Goal: Find specific page/section: Find specific page/section

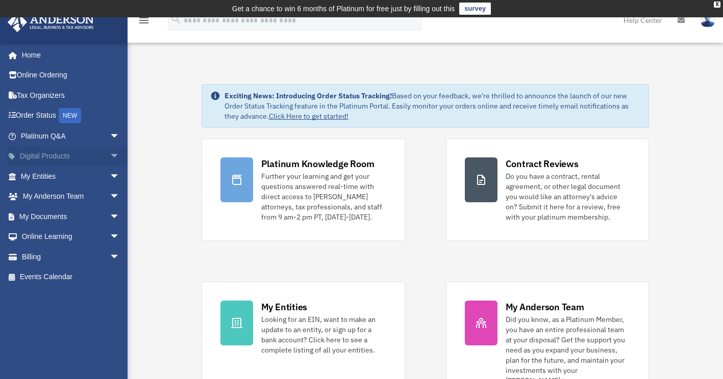
click at [110, 153] on span "arrow_drop_down" at bounding box center [120, 156] width 20 height 21
click at [113, 158] on span "arrow_drop_down" at bounding box center [120, 156] width 20 height 21
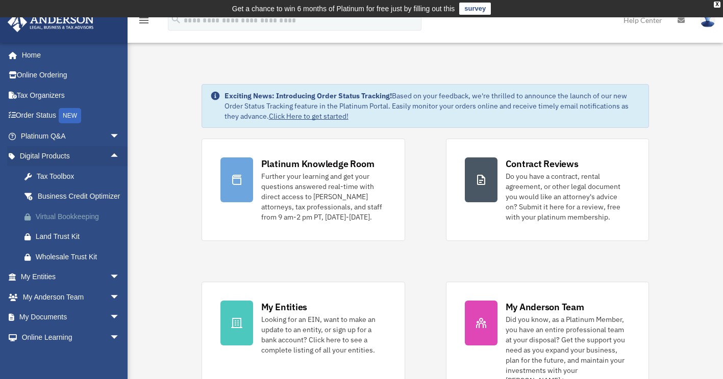
click at [87, 223] on div "Virtual Bookkeeping" at bounding box center [79, 217] width 87 height 13
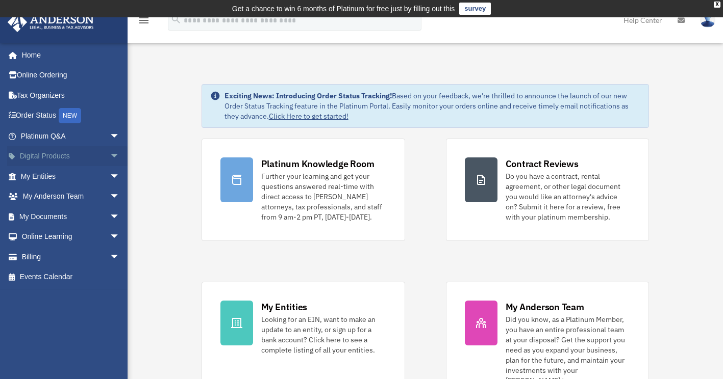
click at [110, 158] on span "arrow_drop_down" at bounding box center [120, 156] width 20 height 21
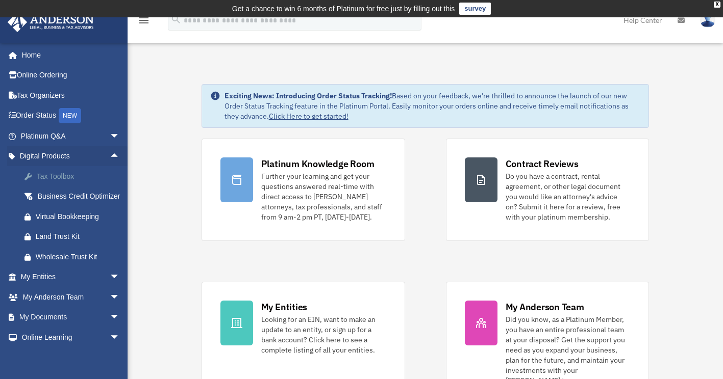
click at [93, 176] on div "Tax Toolbox" at bounding box center [79, 176] width 87 height 13
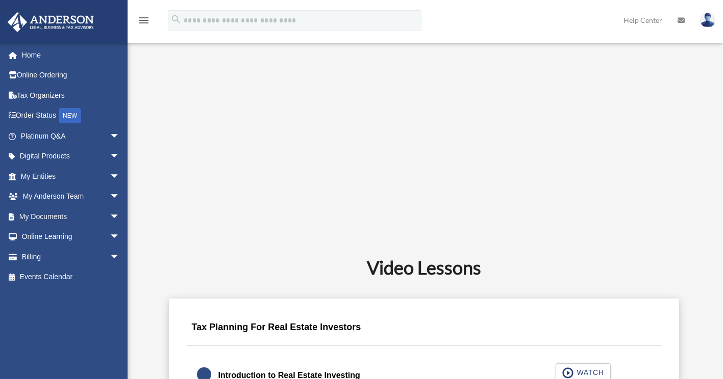
scroll to position [403, 0]
